Goal: Navigation & Orientation: Find specific page/section

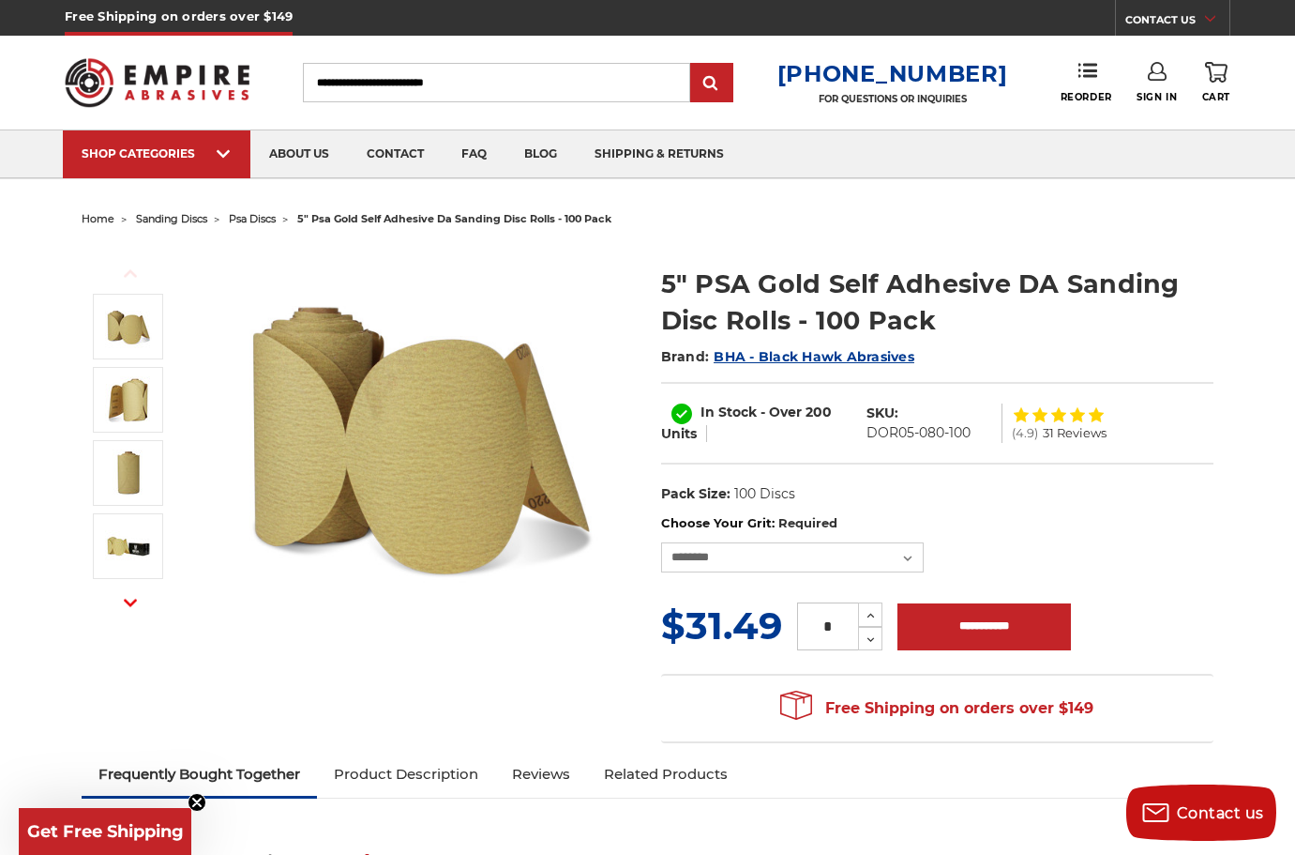
click at [877, 355] on span "BHA - Black Hawk Abrasives" at bounding box center [814, 356] width 201 height 17
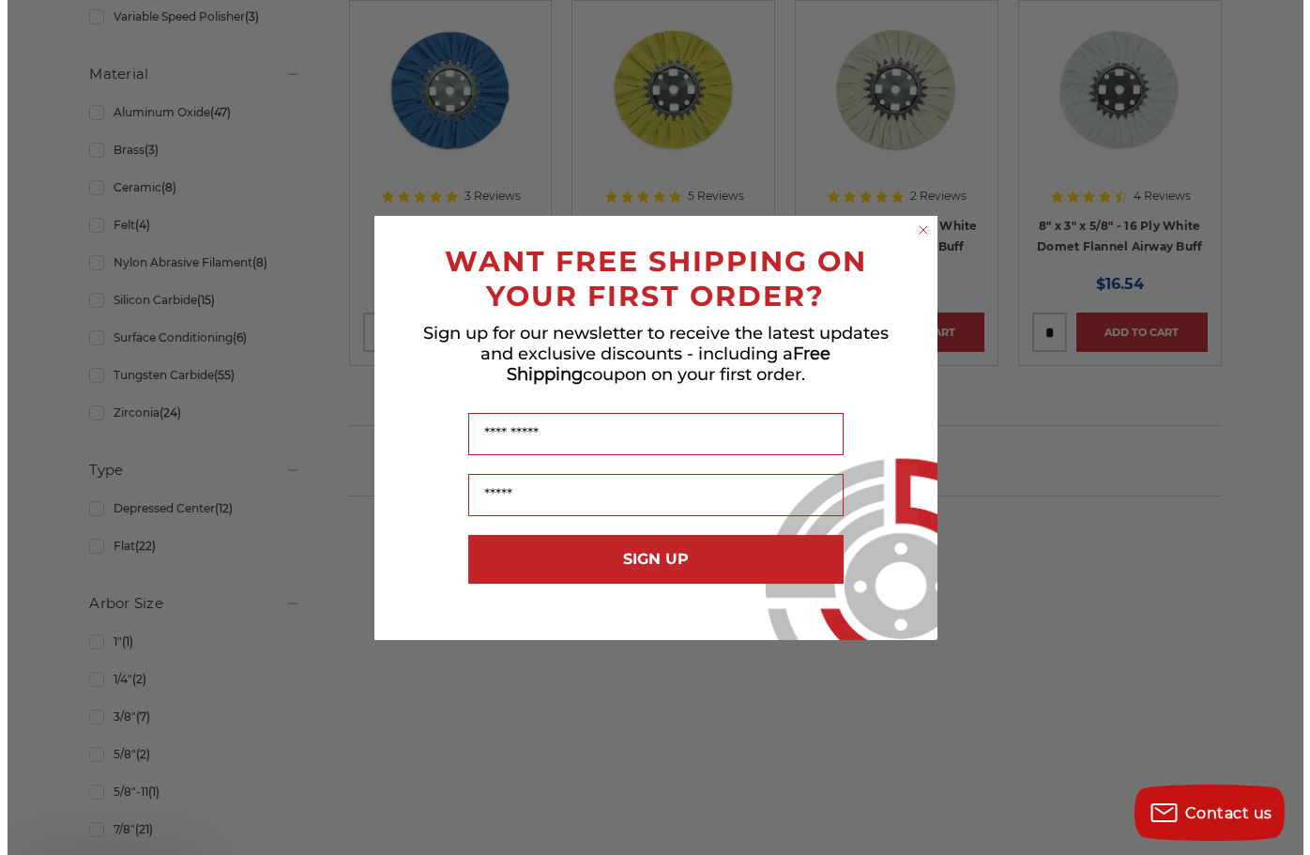
scroll to position [1313, 0]
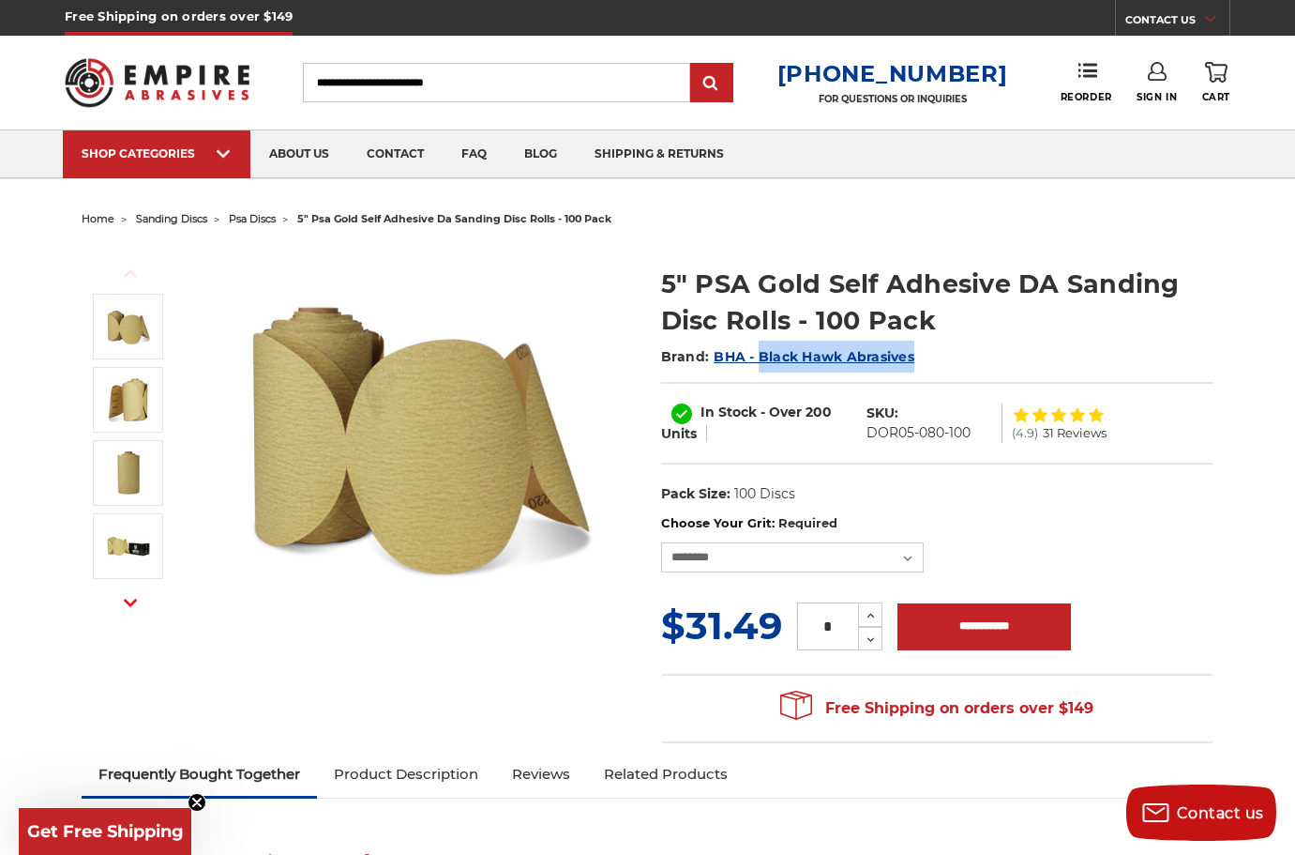
drag, startPoint x: 958, startPoint y: 369, endPoint x: 757, endPoint y: 358, distance: 201.0
click at [757, 358] on h2 "Brand: BHA - Black Hawk Abrasives" at bounding box center [937, 357] width 553 height 32
copy span "Black Hawk Abrasives"
